Goal: Navigation & Orientation: Find specific page/section

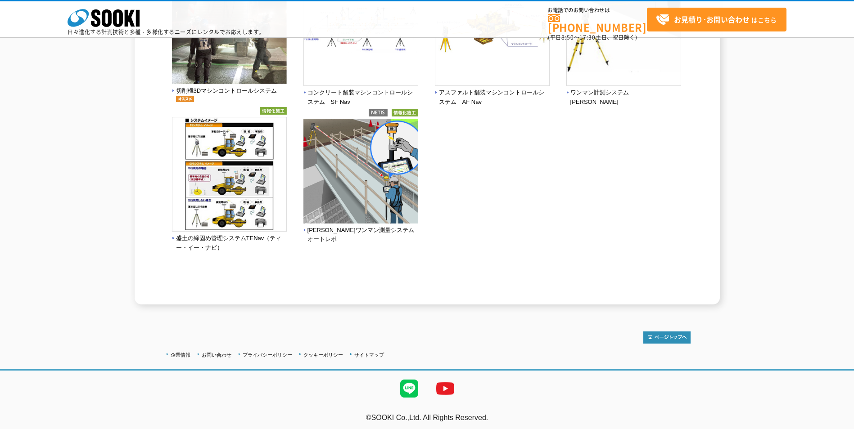
scroll to position [190, 0]
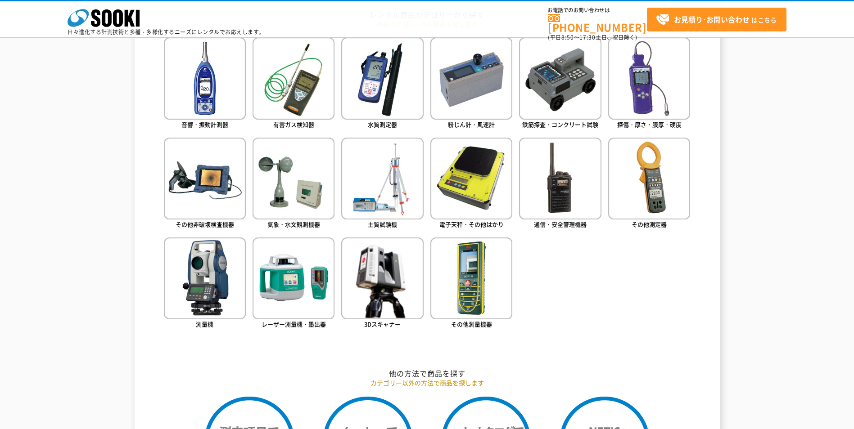
scroll to position [405, 0]
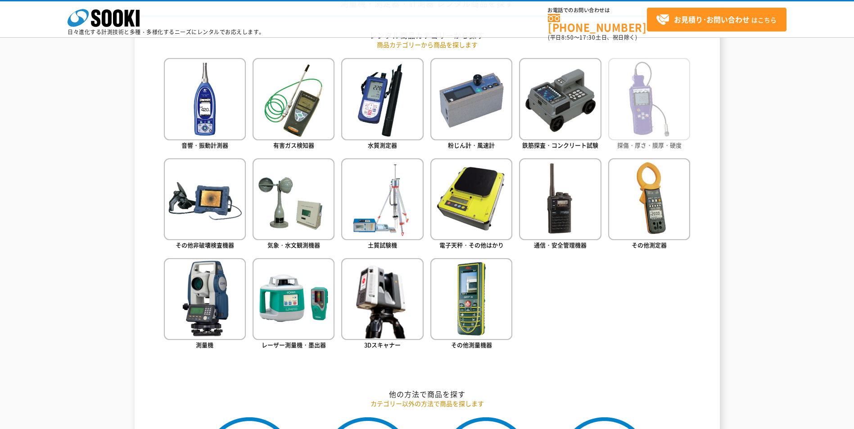
click at [664, 105] on img at bounding box center [649, 99] width 82 height 82
